Goal: Task Accomplishment & Management: Manage account settings

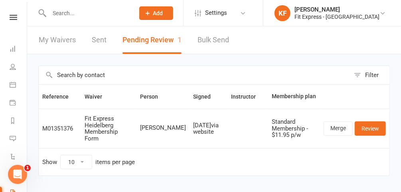
click at [10, 17] on icon at bounding box center [14, 17] width 8 height 5
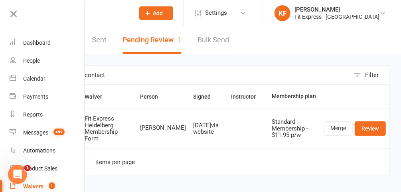
click at [119, 20] on div at bounding box center [83, 13] width 91 height 26
click at [89, 12] on input "text" at bounding box center [88, 13] width 82 height 11
click at [15, 14] on icon at bounding box center [13, 13] width 11 height 11
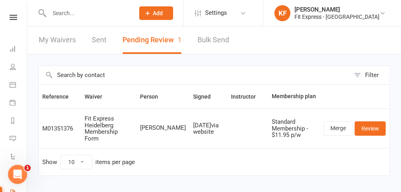
click at [79, 16] on input "text" at bounding box center [88, 13] width 82 height 11
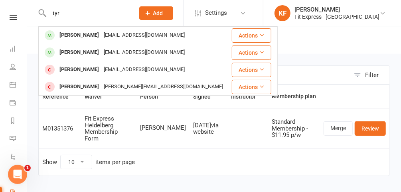
type input "tyr"
click at [83, 37] on div "Sean Tyrrell" at bounding box center [79, 36] width 44 height 12
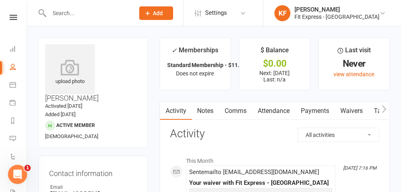
click at [70, 62] on icon at bounding box center [70, 67] width 50 height 16
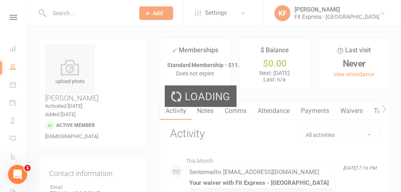
click at [315, 113] on div "Loading" at bounding box center [200, 96] width 401 height 192
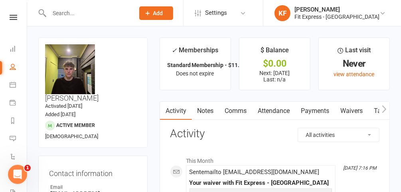
click at [323, 111] on link "Payments" at bounding box center [316, 111] width 40 height 18
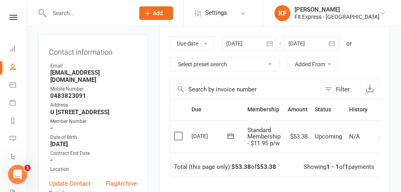
scroll to position [120, 0]
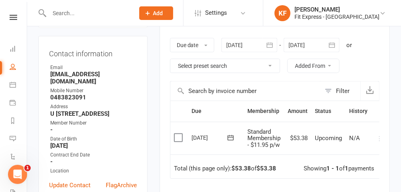
click at [303, 42] on div at bounding box center [312, 45] width 56 height 14
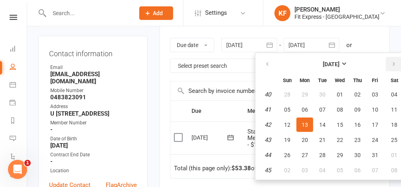
click at [395, 64] on icon "button" at bounding box center [394, 64] width 6 height 6
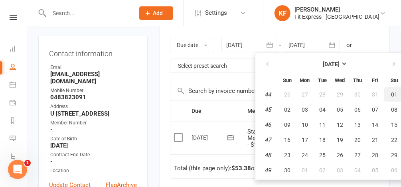
click at [397, 89] on button "01" at bounding box center [394, 94] width 20 height 14
type input "01 Nov 2025"
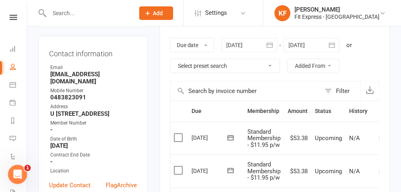
scroll to position [0, 8]
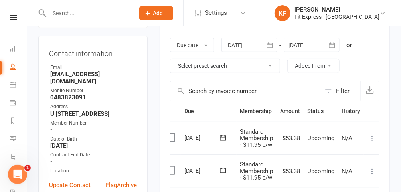
click at [370, 168] on icon at bounding box center [372, 171] width 8 height 8
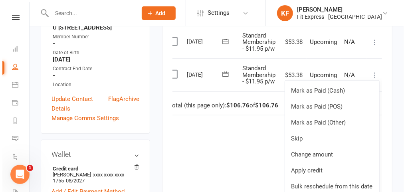
scroll to position [221, 0]
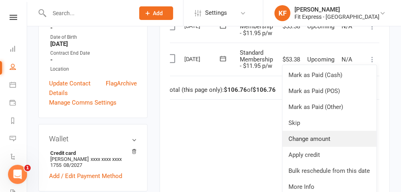
click at [326, 139] on link "Change amount" at bounding box center [329, 139] width 94 height 16
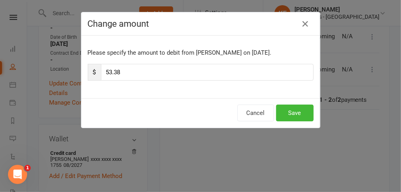
scroll to position [0, 5]
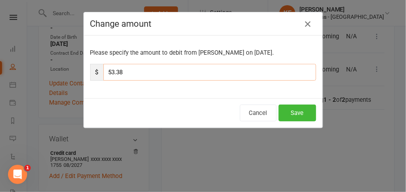
click at [163, 70] on input "53.38" at bounding box center [209, 72] width 213 height 17
type input "5"
type input "26.69"
click at [305, 114] on button "Save" at bounding box center [298, 113] width 38 height 17
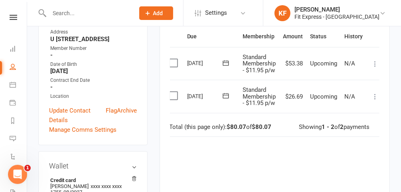
scroll to position [194, 0]
click at [374, 63] on icon at bounding box center [375, 64] width 8 height 8
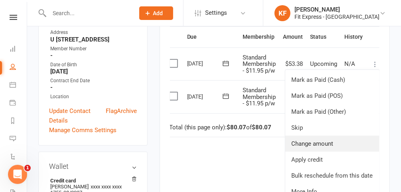
click at [320, 138] on link "Change amount" at bounding box center [332, 144] width 94 height 16
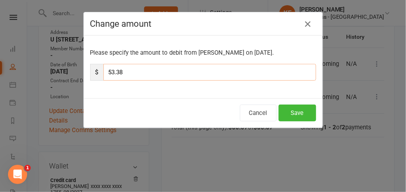
click at [128, 69] on input "53.38" at bounding box center [209, 72] width 213 height 17
type input "5"
type input "26.69"
click at [307, 107] on button "Save" at bounding box center [298, 113] width 38 height 17
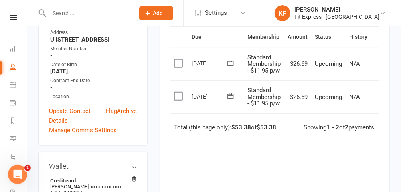
scroll to position [0, 0]
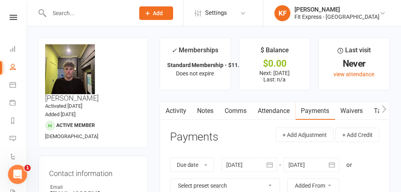
click at [384, 11] on icon at bounding box center [382, 13] width 6 height 6
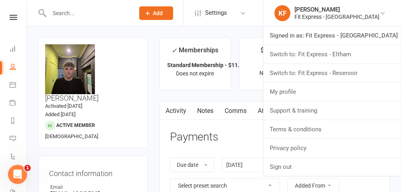
click at [359, 74] on link "Switch to: Fit Express - Reservoir" at bounding box center [332, 73] width 138 height 18
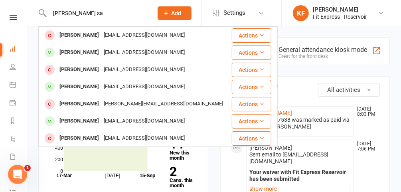
type input "[PERSON_NAME] sa"
click at [94, 85] on div "[PERSON_NAME]" at bounding box center [79, 87] width 44 height 12
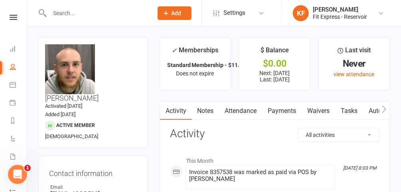
click at [384, 12] on icon at bounding box center [381, 13] width 6 height 6
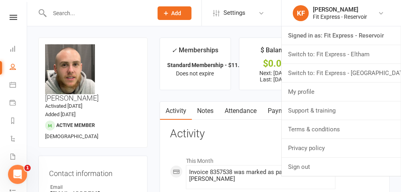
click at [358, 74] on link "Switch to: Fit Express - [GEOGRAPHIC_DATA]" at bounding box center [341, 73] width 119 height 18
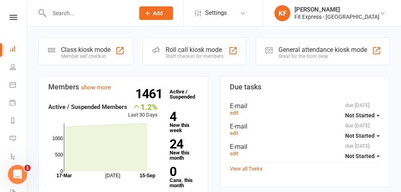
click at [10, 16] on icon at bounding box center [14, 17] width 8 height 5
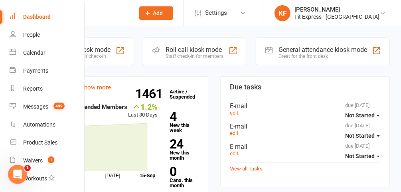
scroll to position [26, 0]
click at [38, 164] on div "Waivers" at bounding box center [33, 161] width 20 height 6
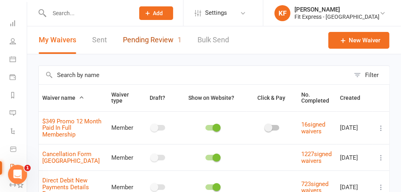
click at [142, 40] on link "Pending Review 1" at bounding box center [152, 40] width 59 height 28
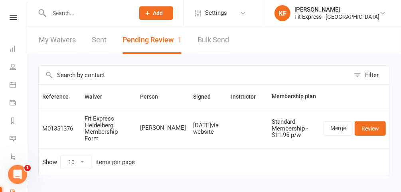
click at [10, 15] on icon at bounding box center [14, 17] width 8 height 5
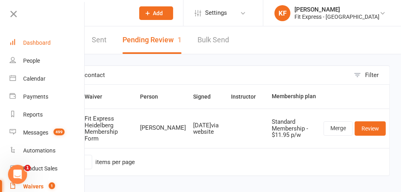
click at [31, 41] on div "Dashboard" at bounding box center [37, 43] width 28 height 6
